Goal: Task Accomplishment & Management: Manage account settings

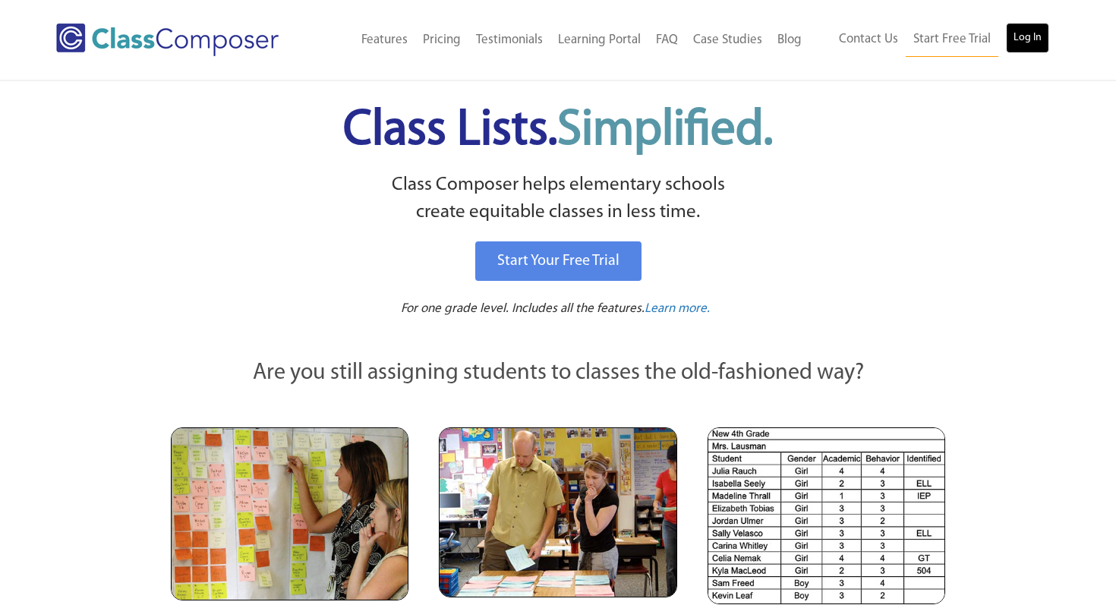
click at [1023, 46] on link "Log In" at bounding box center [1027, 38] width 43 height 30
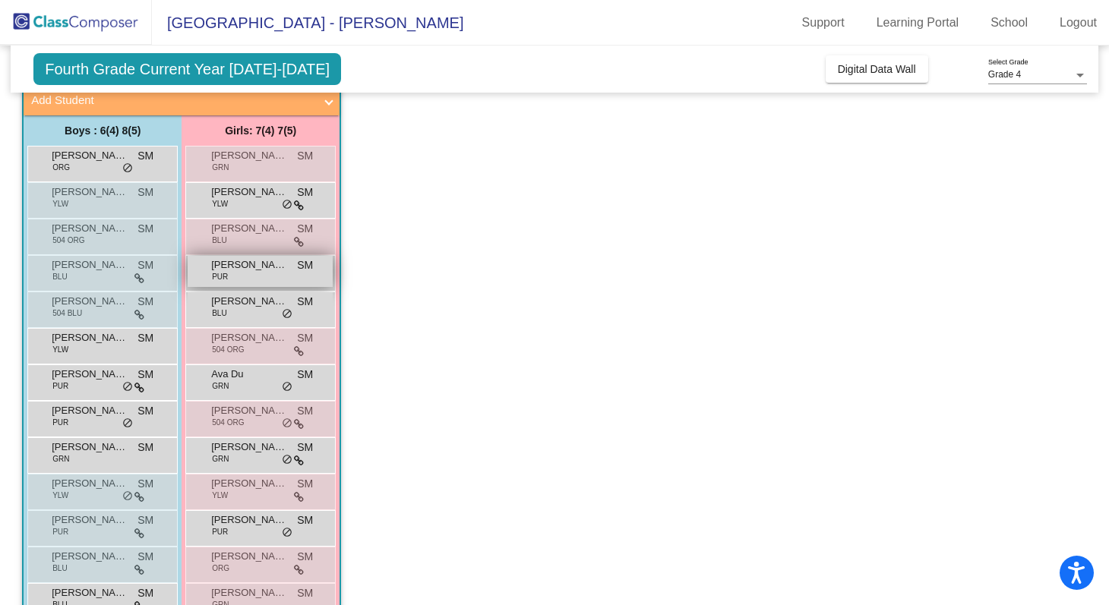
scroll to position [172, 0]
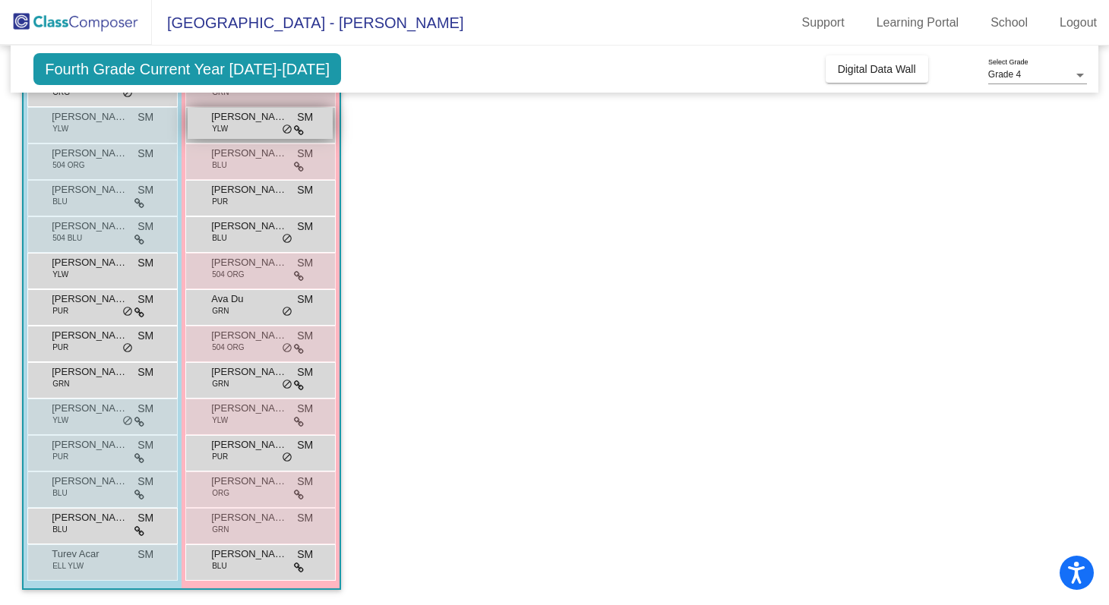
click at [292, 128] on div "[PERSON_NAME] YLW SM lock do_not_disturb_alt" at bounding box center [260, 123] width 145 height 31
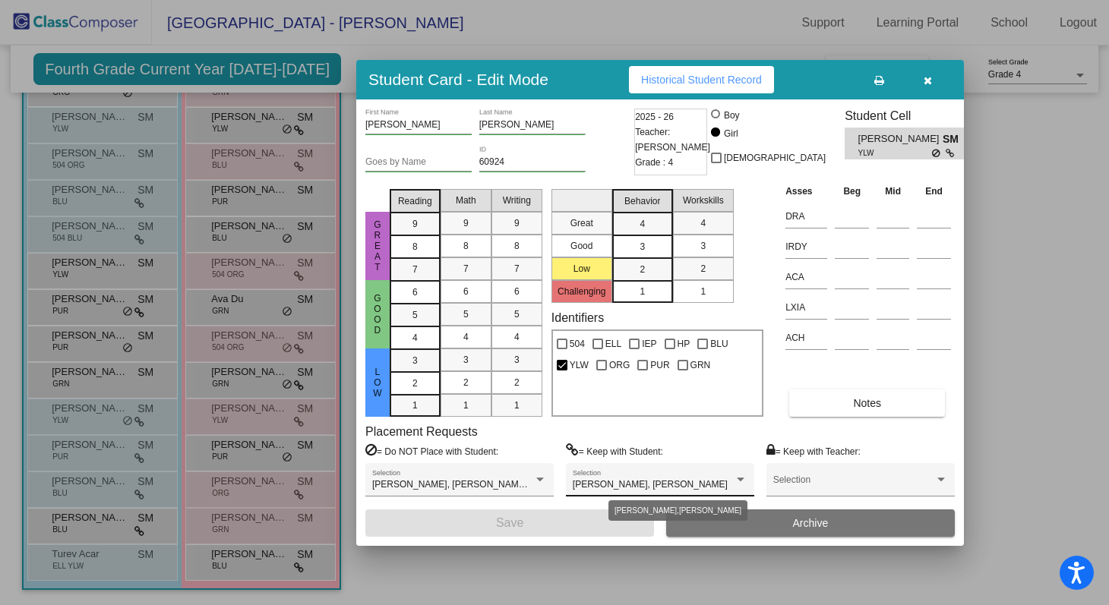
click at [743, 478] on div at bounding box center [741, 480] width 8 height 4
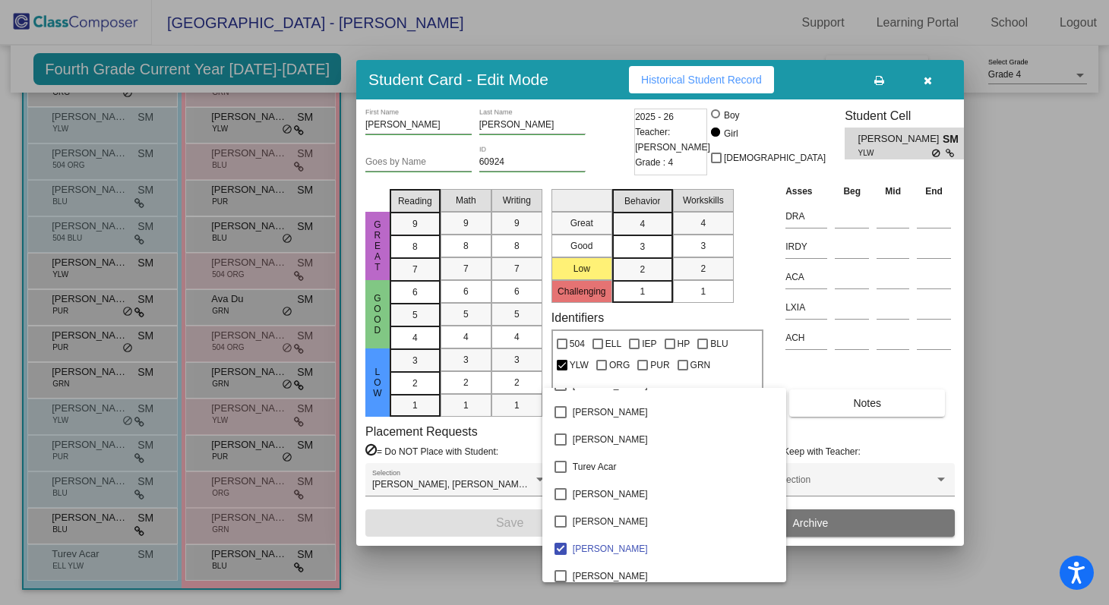
scroll to position [2452, 0]
click at [535, 450] on div at bounding box center [554, 302] width 1109 height 605
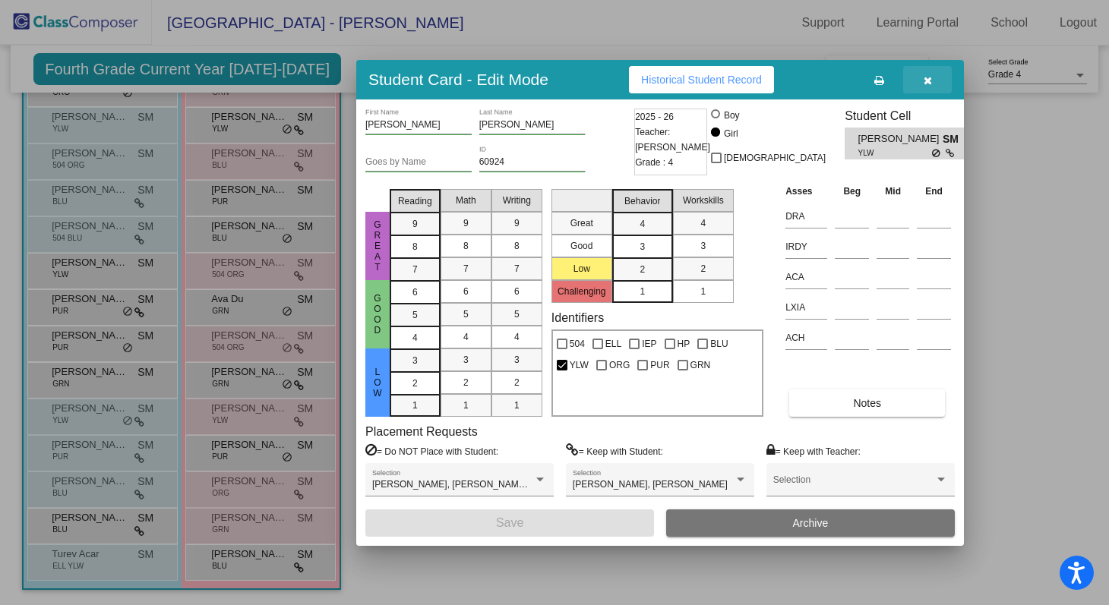
click at [922, 77] on button "button" at bounding box center [927, 79] width 49 height 27
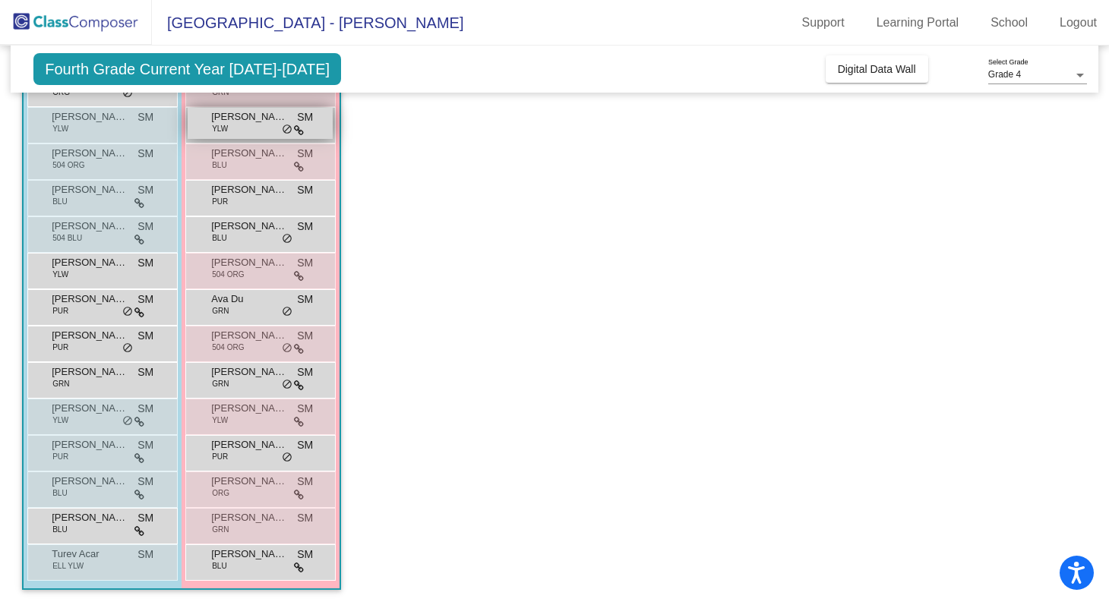
click at [272, 138] on div "[PERSON_NAME] YLW SM lock do_not_disturb_alt" at bounding box center [260, 123] width 145 height 31
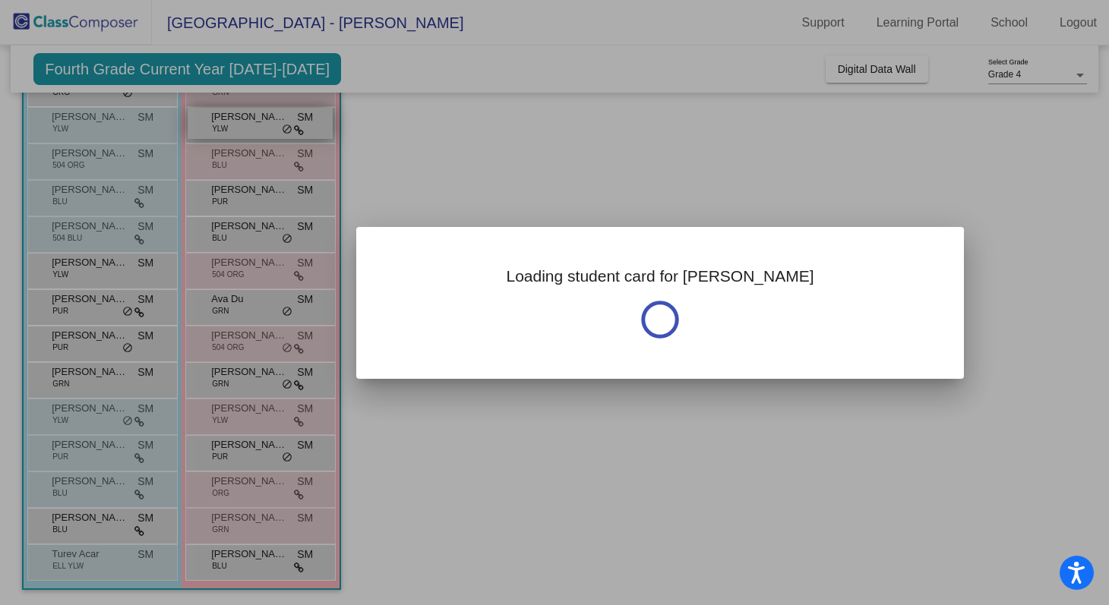
click at [272, 138] on div at bounding box center [554, 302] width 1109 height 605
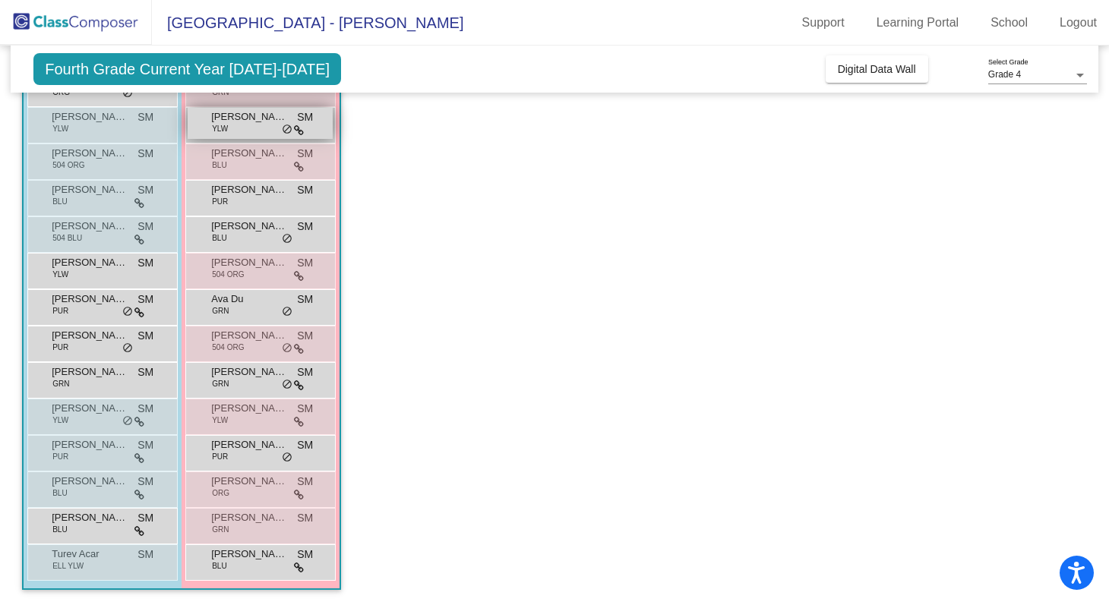
click at [270, 131] on div "[PERSON_NAME] YLW SM lock do_not_disturb_alt" at bounding box center [260, 123] width 145 height 31
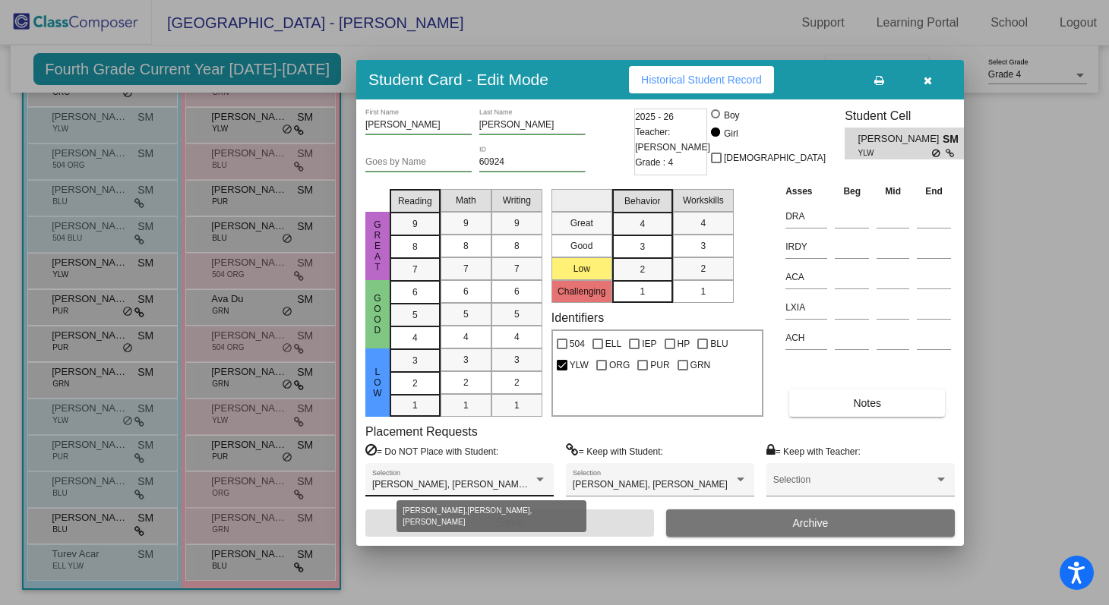
click at [535, 479] on div at bounding box center [540, 480] width 14 height 11
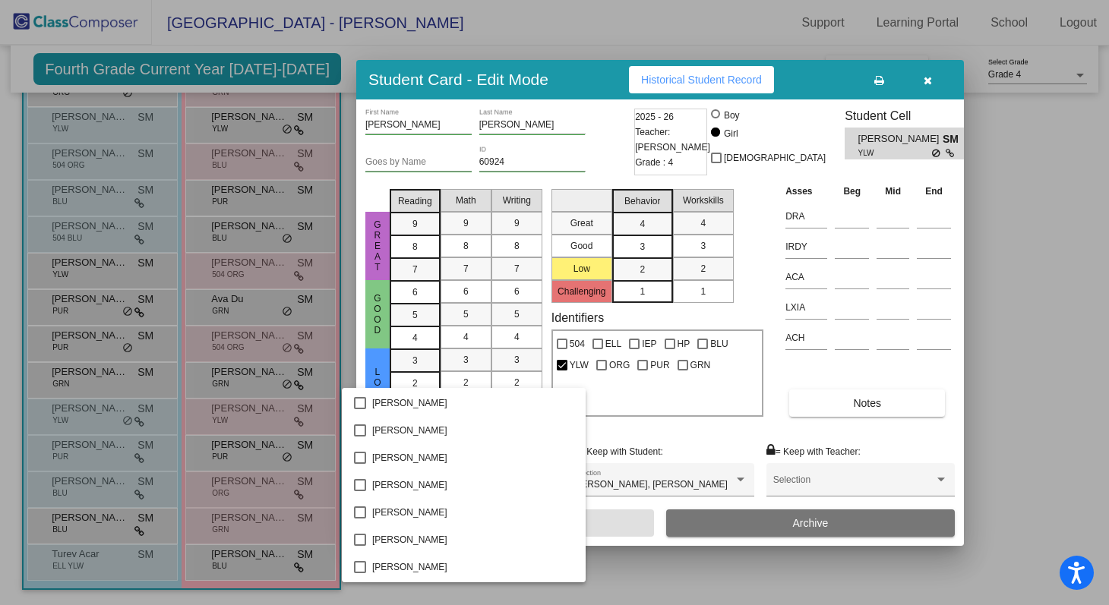
scroll to position [0, 0]
click at [721, 425] on div at bounding box center [554, 302] width 1109 height 605
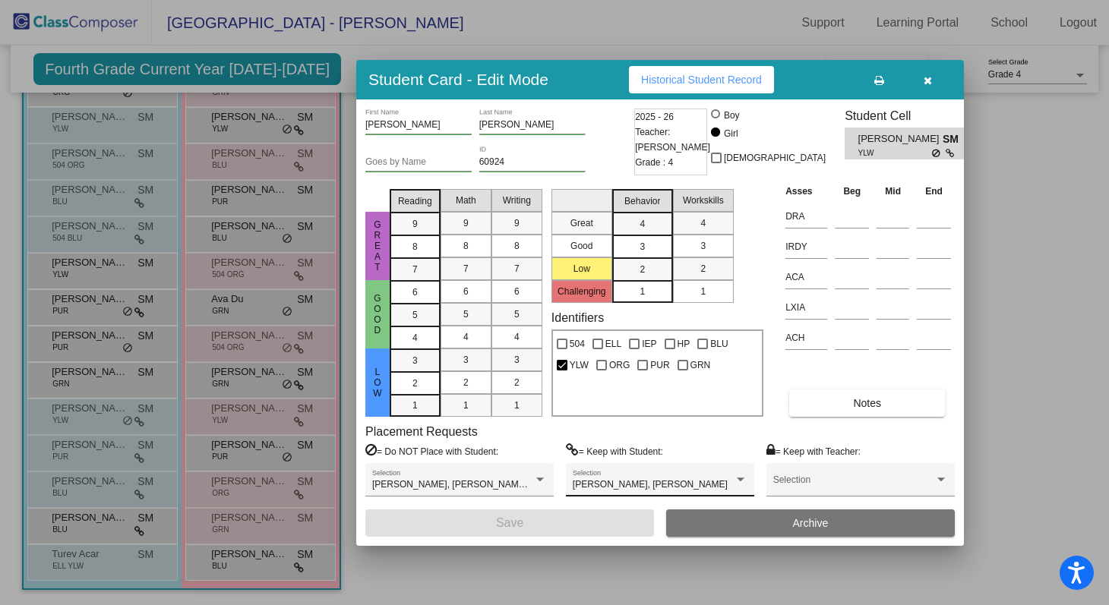
click at [646, 478] on div "[PERSON_NAME], [PERSON_NAME] Selection" at bounding box center [660, 483] width 175 height 27
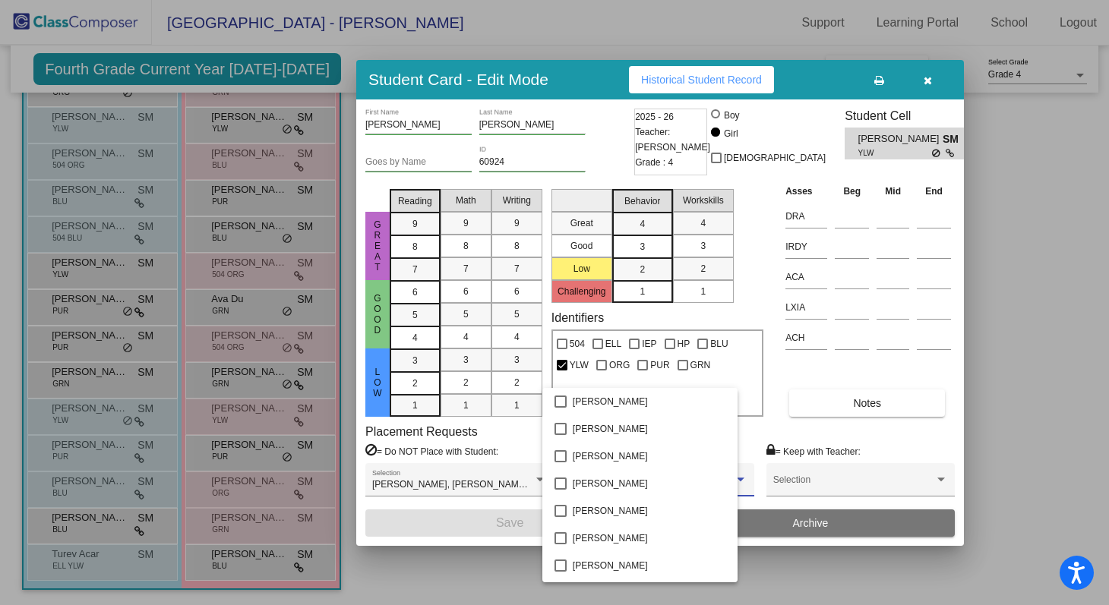
scroll to position [2213, 0]
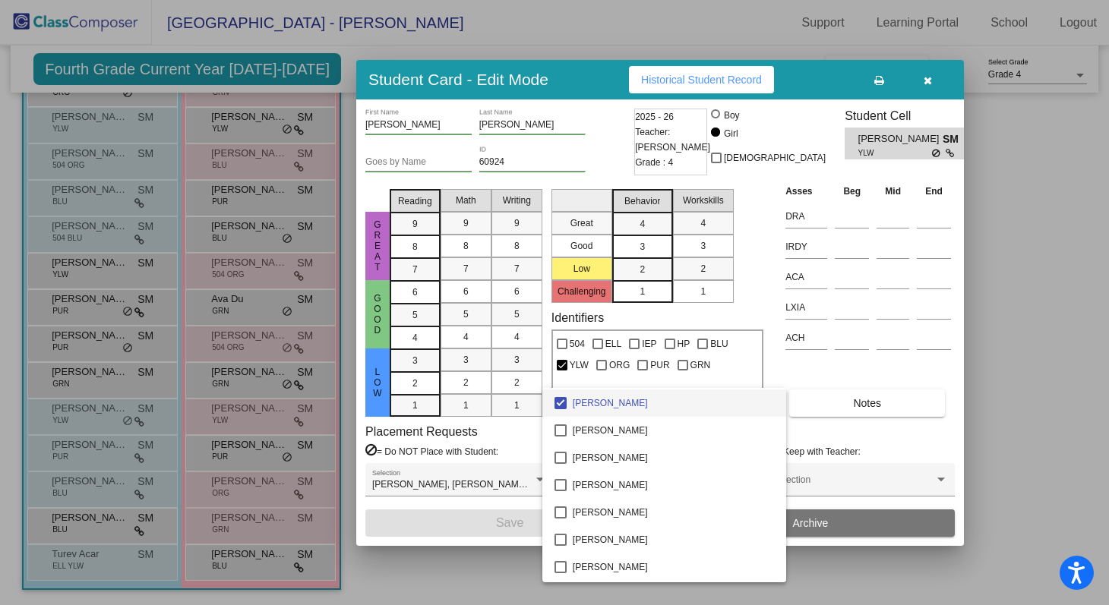
click at [562, 406] on mat-pseudo-checkbox at bounding box center [560, 403] width 12 height 12
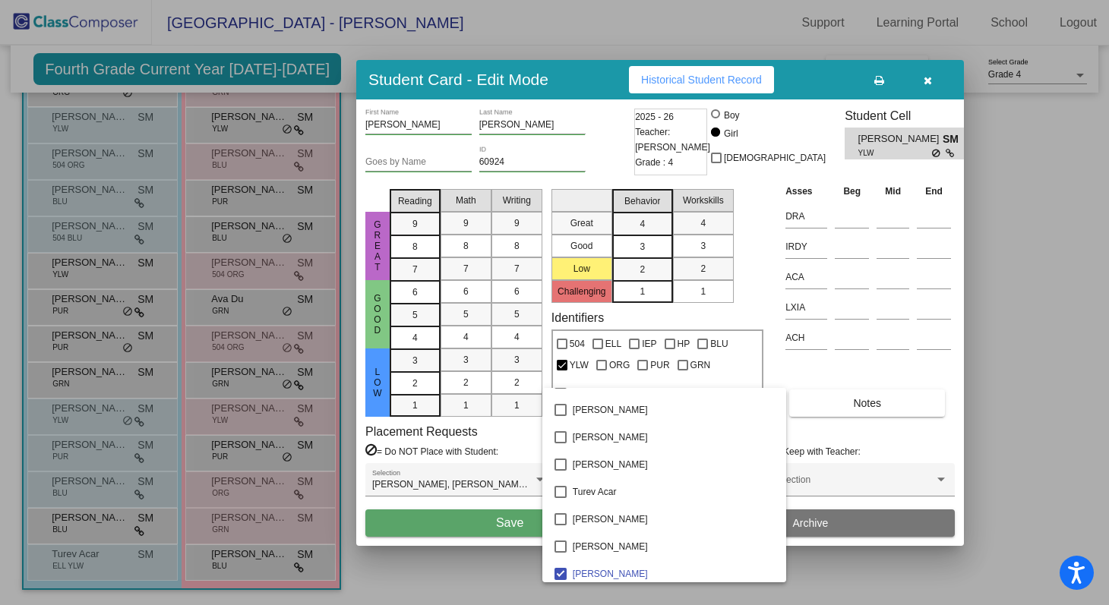
scroll to position [2458, 0]
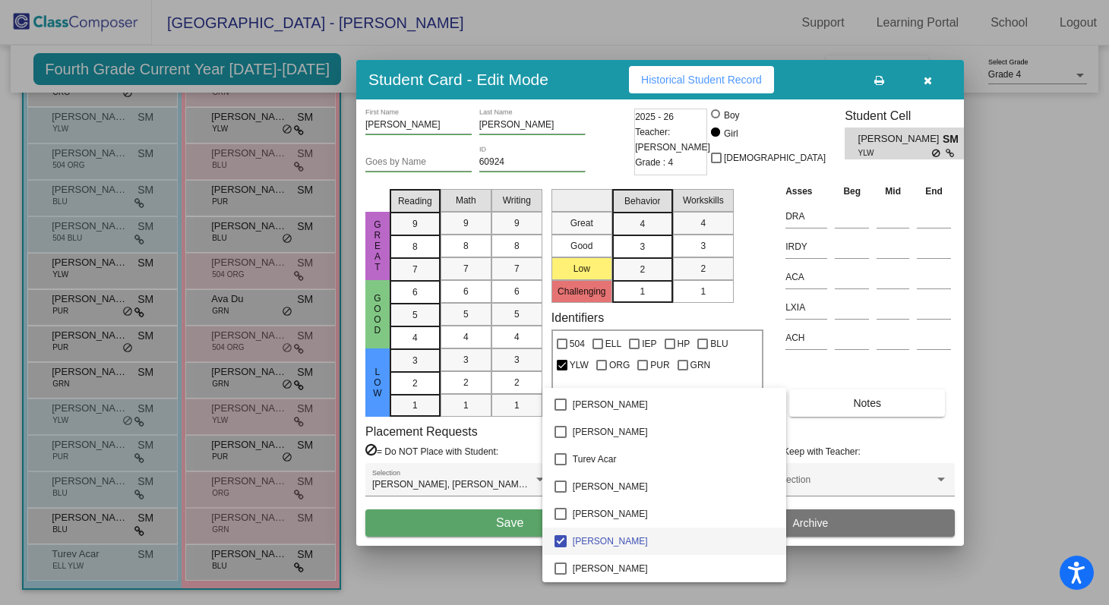
click at [561, 542] on mat-pseudo-checkbox at bounding box center [560, 541] width 12 height 12
click at [528, 529] on div at bounding box center [554, 302] width 1109 height 605
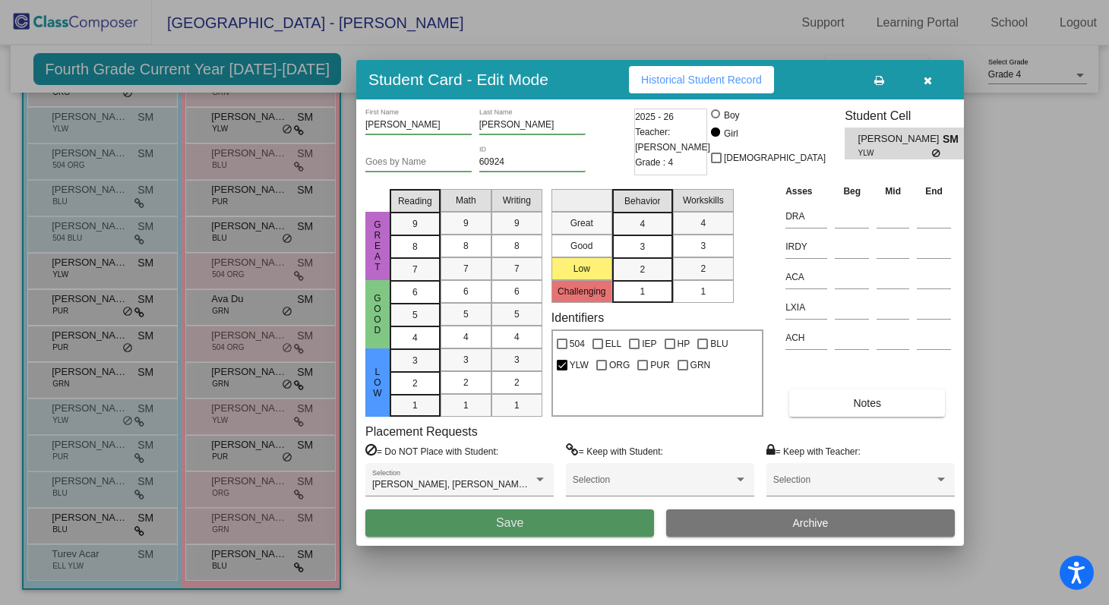
click at [528, 529] on button "Save" at bounding box center [509, 523] width 289 height 27
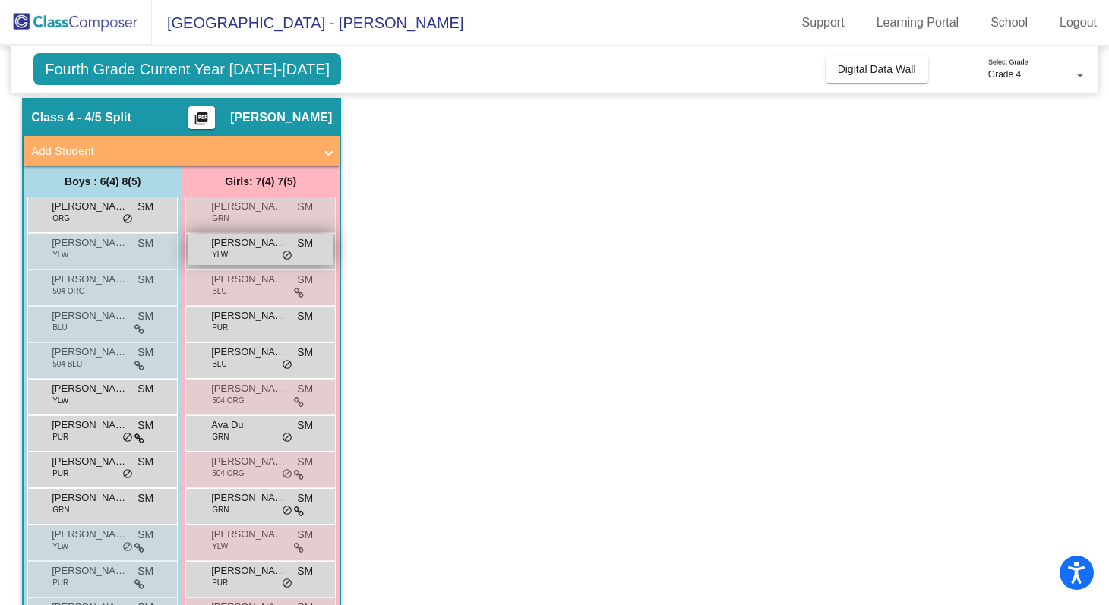
scroll to position [0, 0]
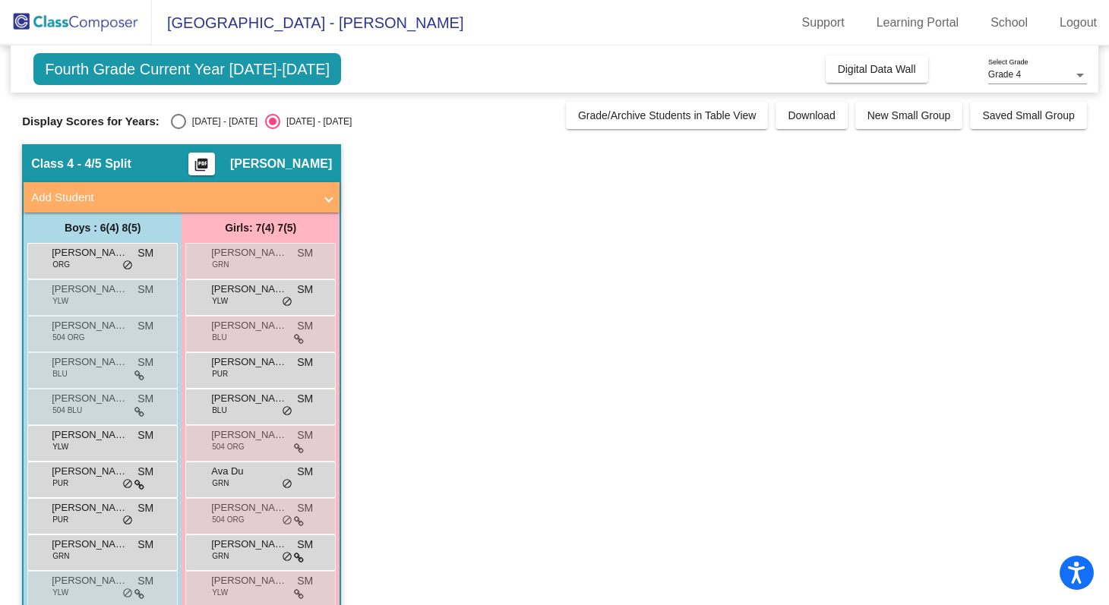
click at [181, 117] on div "Select an option" at bounding box center [178, 121] width 15 height 15
click at [178, 129] on input "[DATE] - [DATE]" at bounding box center [178, 129] width 1 height 1
radio input "true"
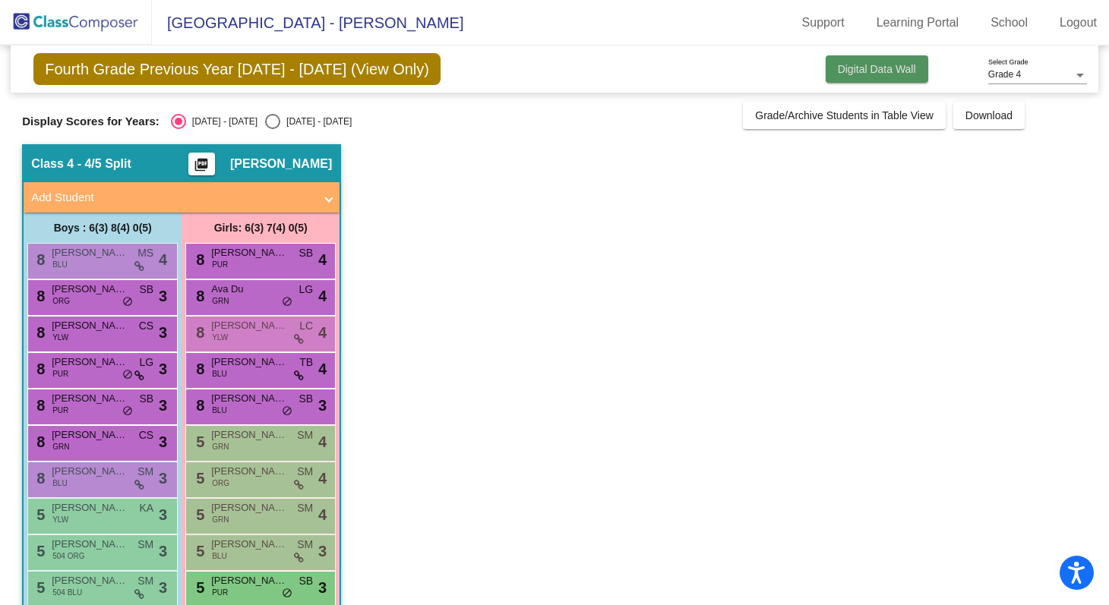
click at [854, 71] on span "Digital Data Wall" at bounding box center [877, 69] width 78 height 12
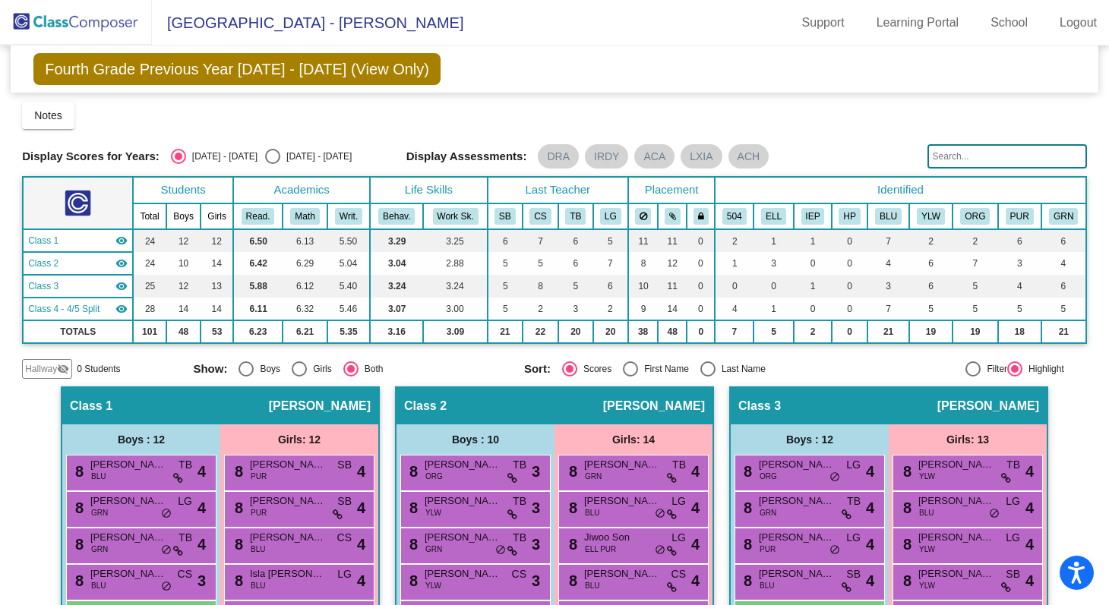
click at [265, 151] on div "Select an option" at bounding box center [272, 156] width 15 height 15
click at [272, 164] on input "[DATE] - [DATE]" at bounding box center [272, 164] width 1 height 1
radio input "true"
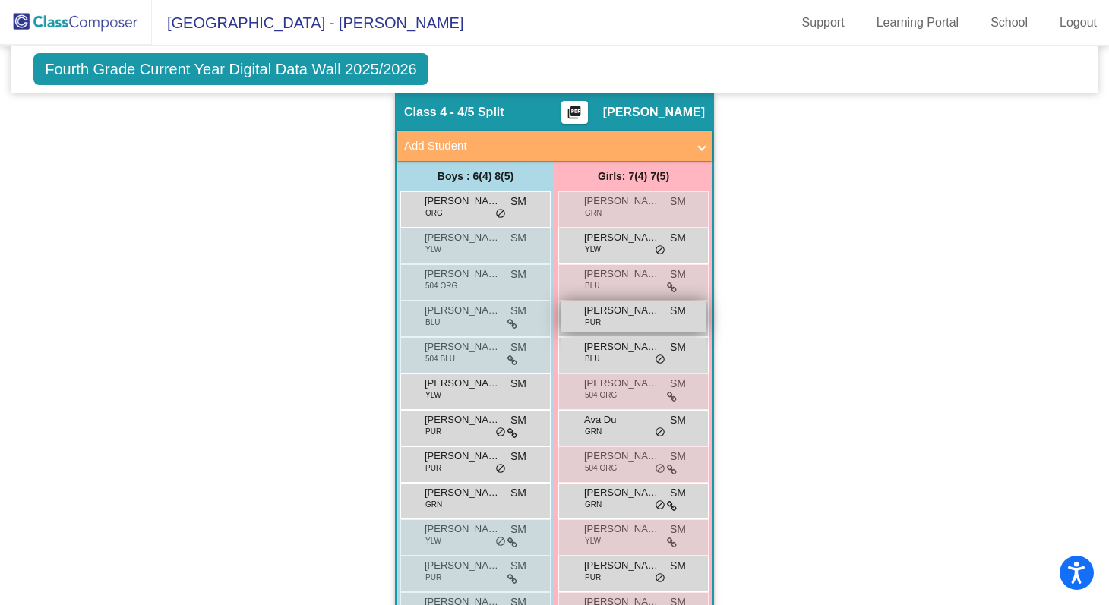
scroll to position [895, 0]
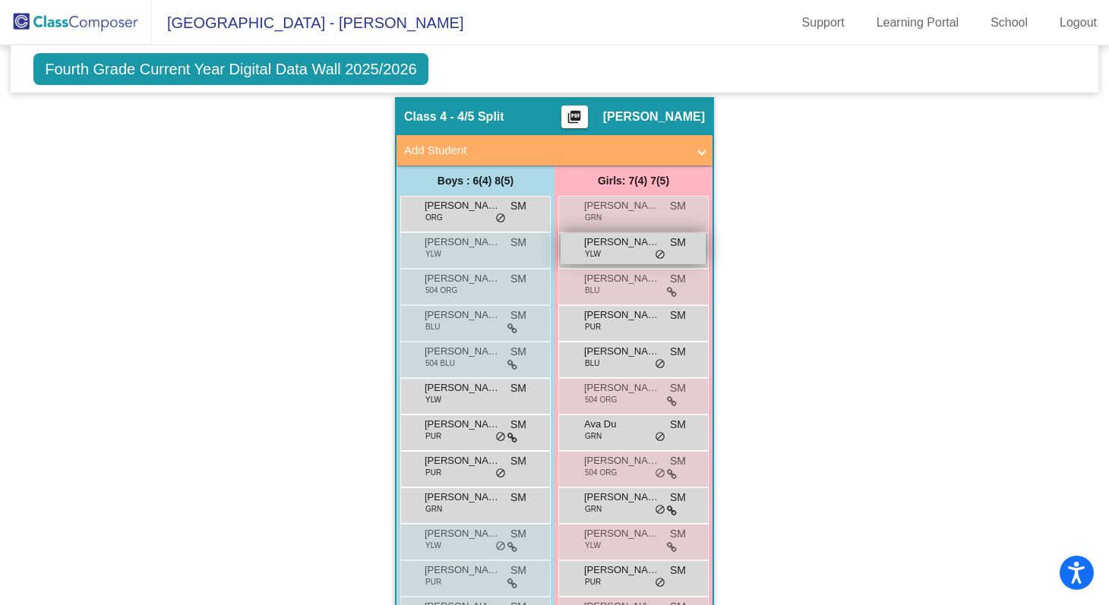
click at [671, 245] on span "SM" at bounding box center [678, 243] width 16 height 16
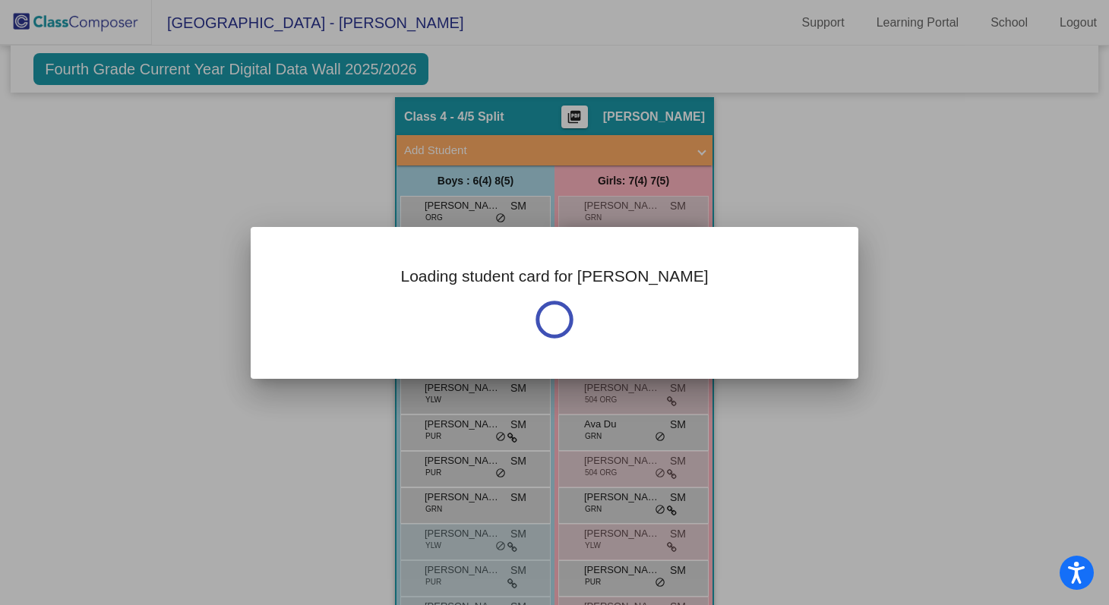
click at [671, 245] on div "Loading student card for [PERSON_NAME]" at bounding box center [555, 303] width 608 height 152
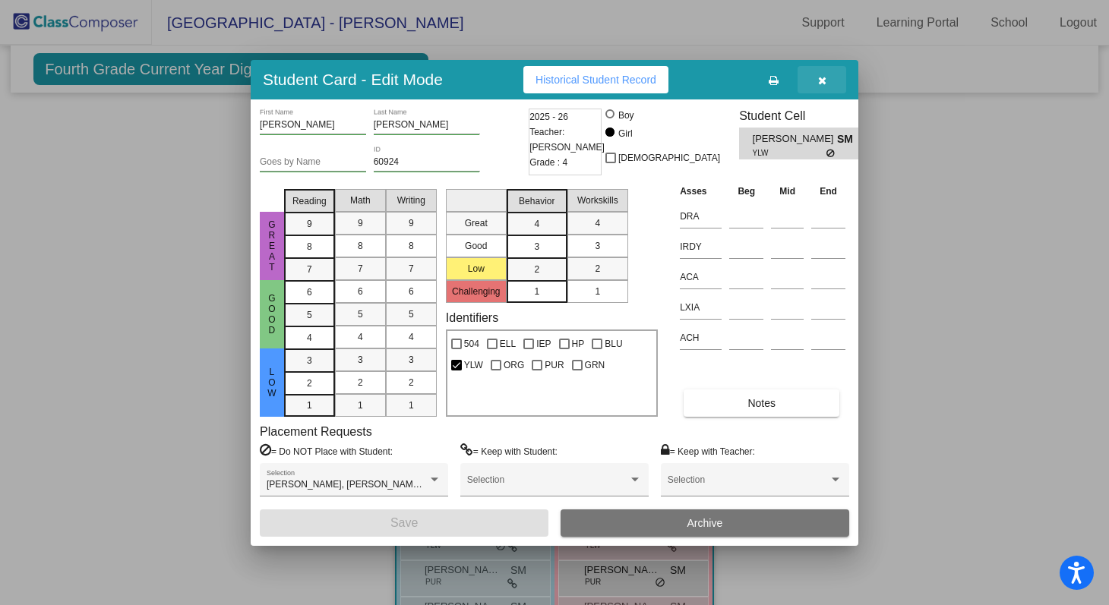
click at [823, 81] on icon "button" at bounding box center [822, 80] width 8 height 11
